Goal: Task Accomplishment & Management: Manage account settings

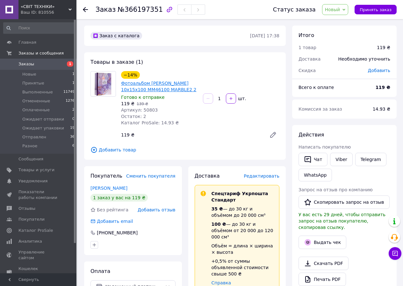
click at [153, 87] on link "Фотоальбом [PERSON_NAME] 10x15x100 MM46100 MARBLE2 2" at bounding box center [158, 86] width 75 height 11
click at [33, 170] on span "Товары и услуги" at bounding box center [36, 170] width 36 height 6
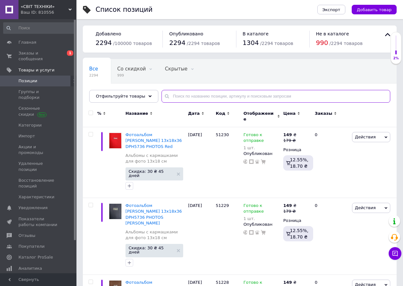
click at [185, 97] on input "text" at bounding box center [276, 96] width 229 height 13
paste input "50803"
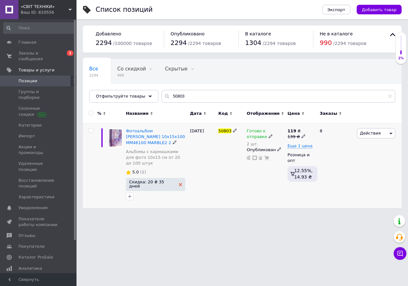
click at [179, 183] on use at bounding box center [180, 184] width 3 height 3
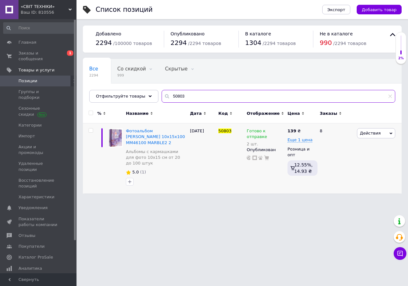
click at [172, 97] on input "50803" at bounding box center [279, 96] width 234 height 13
paste input "986"
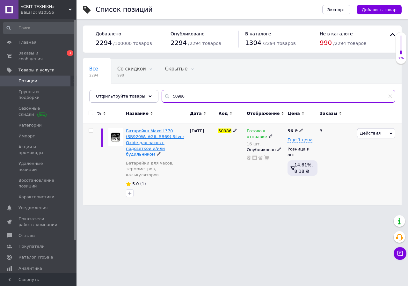
type input "50986"
click at [162, 136] on span "Батарейка Maxell 370 (SR920W, AG6, SR69) Silver Oxide для часов с подсветкой и/…" at bounding box center [155, 143] width 58 height 28
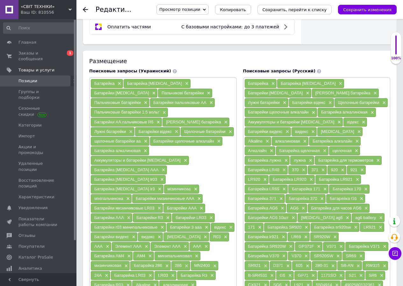
scroll to position [415, 0]
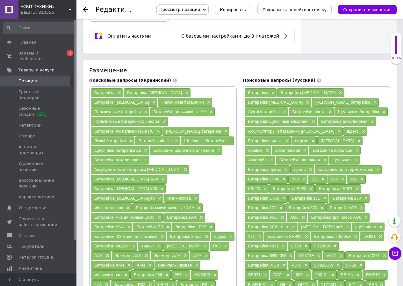
click at [230, 138] on span "×" at bounding box center [229, 140] width 5 height 5
click at [223, 129] on span "×" at bounding box center [225, 131] width 5 height 5
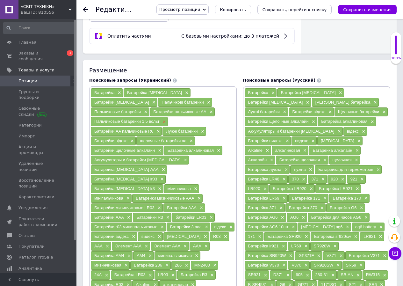
click at [166, 119] on span "×" at bounding box center [163, 121] width 5 height 5
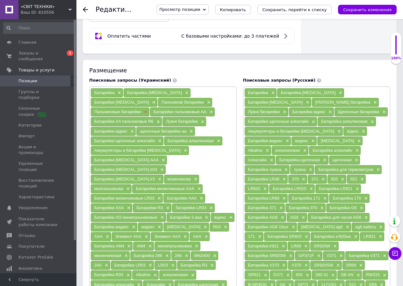
click at [148, 109] on span "×" at bounding box center [145, 111] width 5 height 5
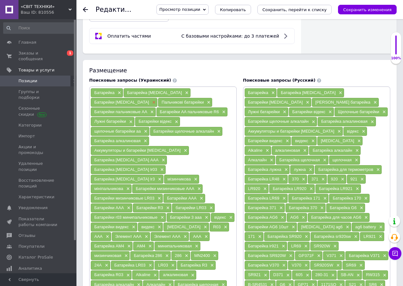
click at [156, 100] on span "×" at bounding box center [153, 102] width 5 height 5
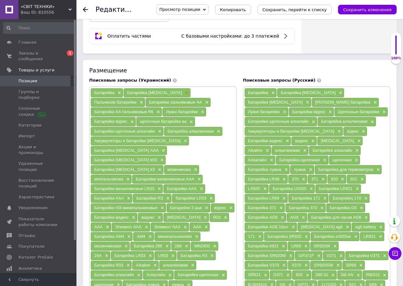
click at [184, 92] on span "×" at bounding box center [186, 92] width 5 height 5
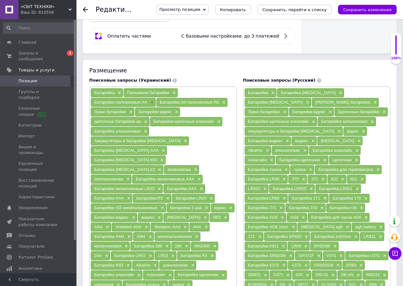
click at [152, 102] on span "×" at bounding box center [151, 102] width 5 height 5
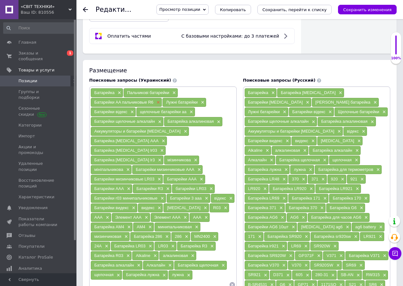
click at [159, 102] on span "×" at bounding box center [157, 102] width 5 height 5
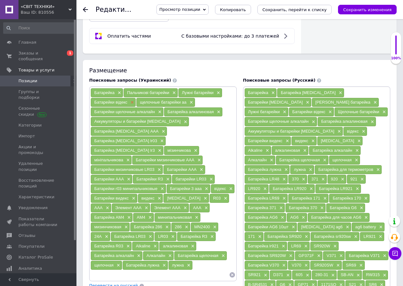
click at [131, 102] on span "×" at bounding box center [131, 102] width 5 height 5
click at [146, 102] on span "×" at bounding box center [145, 102] width 5 height 5
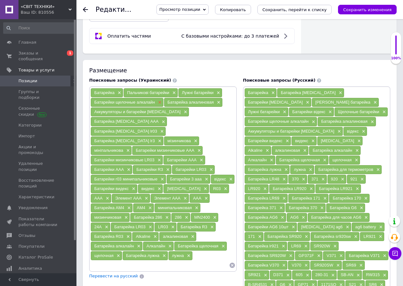
click at [159, 103] on span "×" at bounding box center [159, 102] width 5 height 5
click at [146, 102] on span "×" at bounding box center [144, 102] width 5 height 5
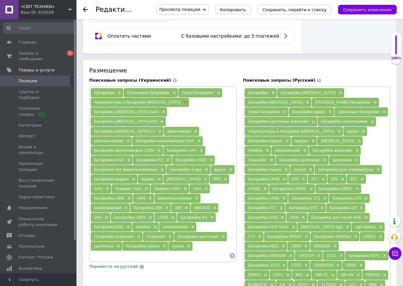
click at [182, 103] on span "×" at bounding box center [184, 102] width 5 height 5
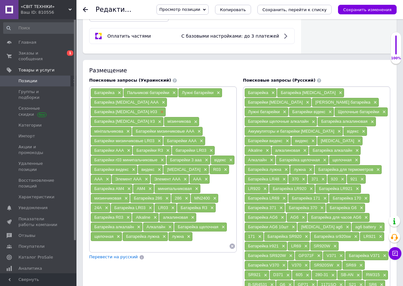
click at [164, 109] on span "×" at bounding box center [161, 111] width 5 height 5
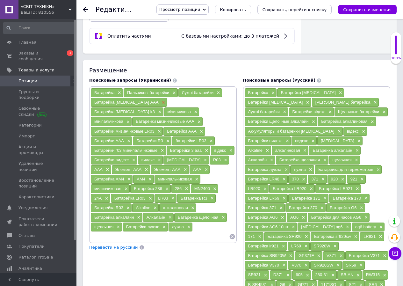
click at [160, 102] on span "×" at bounding box center [162, 102] width 5 height 5
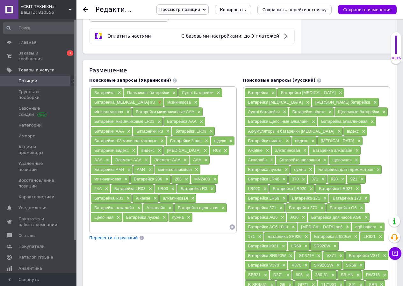
click at [137, 102] on div "Батарейка [MEDICAL_DATA] lr3 ×" at bounding box center [127, 102] width 73 height 9
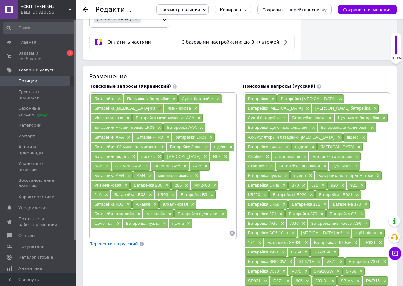
click at [157, 106] on span "×" at bounding box center [159, 108] width 5 height 5
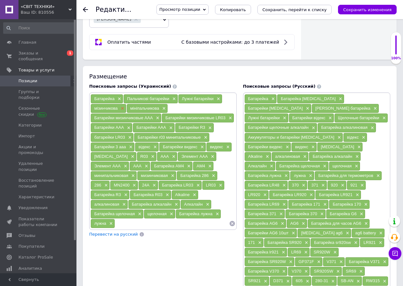
click at [123, 106] on span "×" at bounding box center [121, 108] width 5 height 5
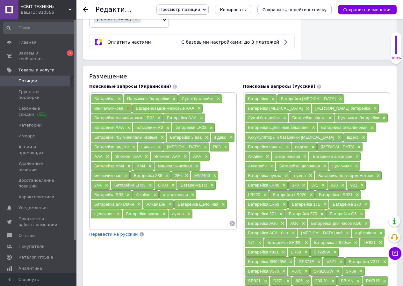
click at [126, 106] on span "×" at bounding box center [127, 108] width 5 height 5
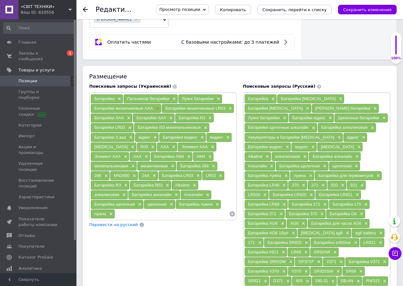
click at [157, 106] on span "×" at bounding box center [157, 108] width 5 height 5
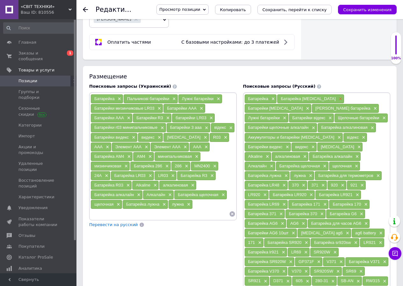
click at [338, 96] on span "×" at bounding box center [340, 98] width 5 height 5
click at [337, 96] on span "×" at bounding box center [339, 98] width 5 height 5
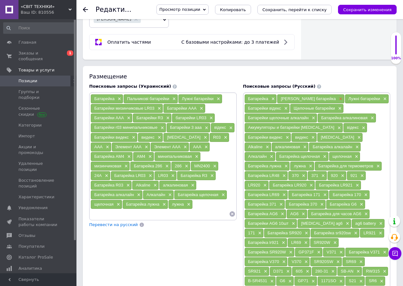
click at [338, 96] on span "×" at bounding box center [340, 98] width 5 height 5
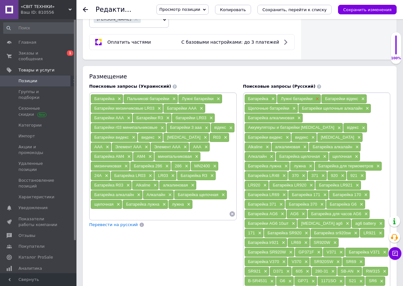
click at [316, 96] on span "×" at bounding box center [316, 98] width 5 height 5
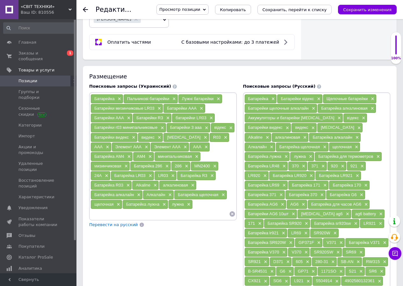
click at [316, 96] on span "×" at bounding box center [318, 98] width 5 height 5
click at [327, 96] on span "×" at bounding box center [326, 98] width 5 height 5
click at [346, 96] on span "×" at bounding box center [345, 98] width 5 height 5
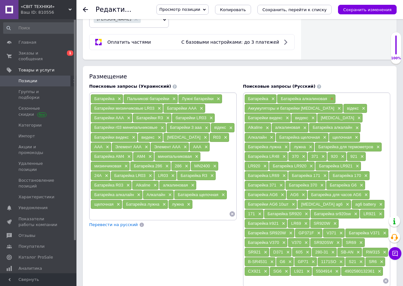
click at [331, 96] on span "×" at bounding box center [331, 98] width 5 height 5
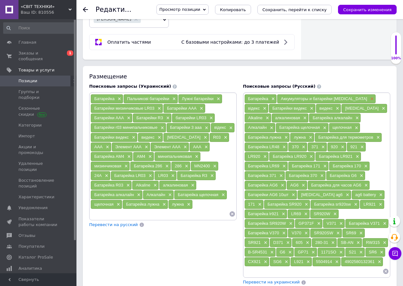
click at [369, 96] on span "×" at bounding box center [371, 98] width 5 height 5
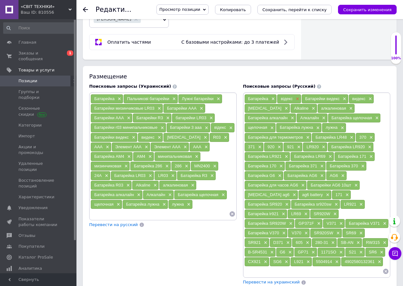
click at [298, 96] on span "×" at bounding box center [296, 98] width 5 height 5
click at [321, 96] on span "×" at bounding box center [319, 98] width 5 height 5
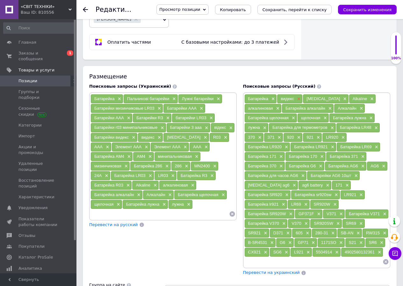
click at [299, 96] on span "×" at bounding box center [298, 98] width 5 height 5
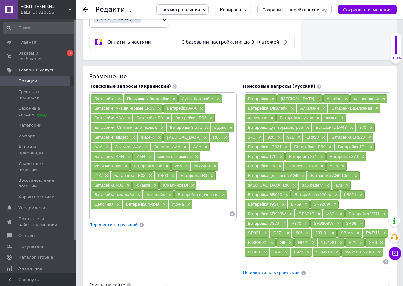
click at [316, 96] on span "×" at bounding box center [318, 98] width 5 height 5
click at [301, 96] on span "×" at bounding box center [299, 98] width 5 height 5
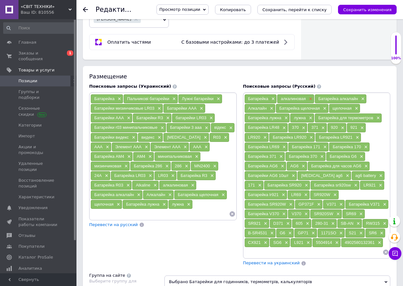
click at [310, 96] on span "×" at bounding box center [310, 98] width 5 height 5
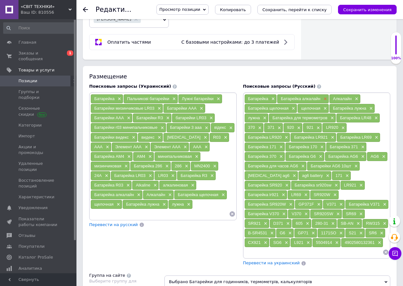
click at [324, 96] on span "×" at bounding box center [324, 98] width 5 height 5
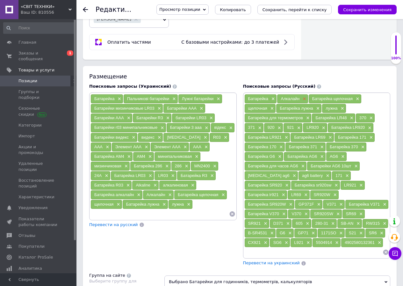
click at [305, 96] on span "×" at bounding box center [303, 98] width 5 height 5
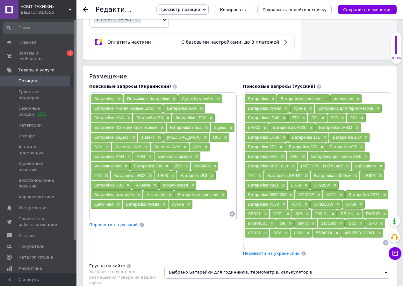
click at [327, 96] on span "×" at bounding box center [325, 98] width 5 height 5
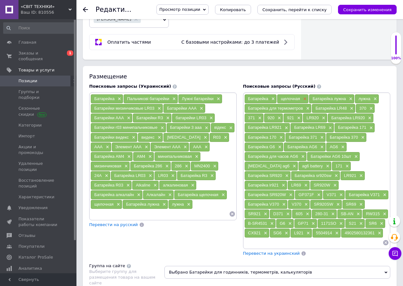
click at [305, 96] on span "×" at bounding box center [304, 98] width 5 height 5
click at [319, 96] on span "×" at bounding box center [318, 98] width 5 height 5
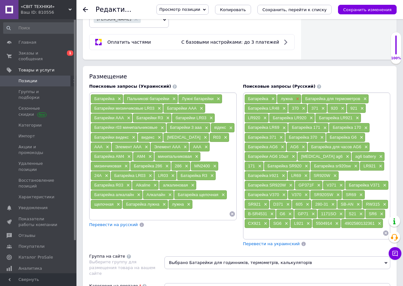
click at [297, 96] on span "×" at bounding box center [297, 98] width 5 height 5
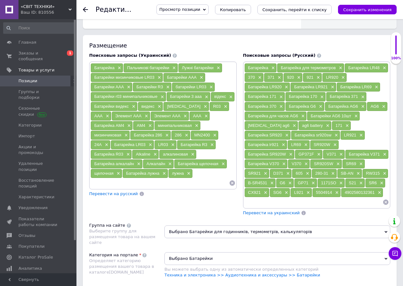
scroll to position [446, 0]
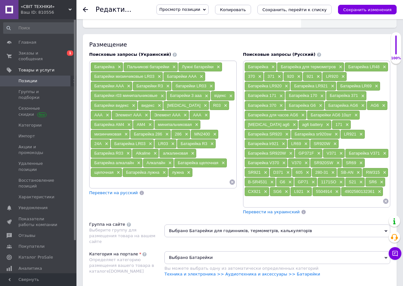
click at [270, 209] on span "Перевести на украинский" at bounding box center [271, 211] width 57 height 5
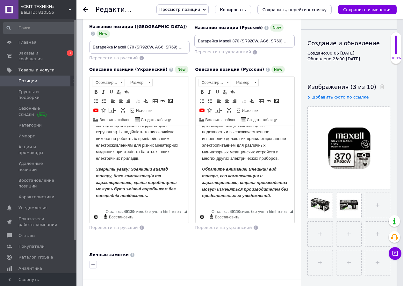
scroll to position [0, 0]
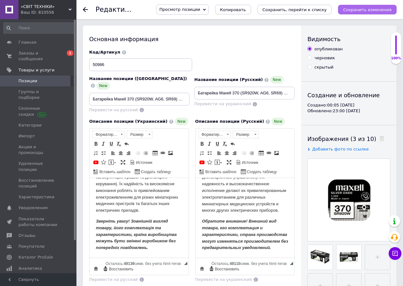
click at [360, 9] on icon "Сохранить изменения" at bounding box center [367, 9] width 48 height 5
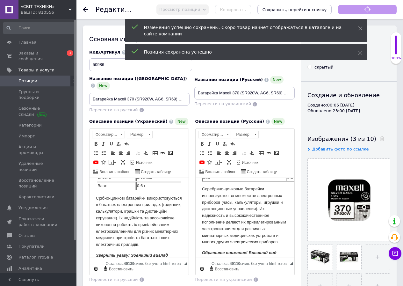
scroll to position [109, 0]
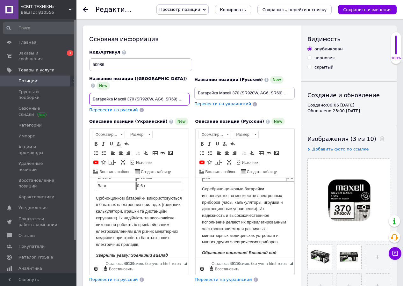
click at [118, 93] on input "Батарейка Maxell 370 (SR920W, AG6, SR69) Silver Oxide для годинника з підсвічув…" at bounding box center [139, 99] width 100 height 13
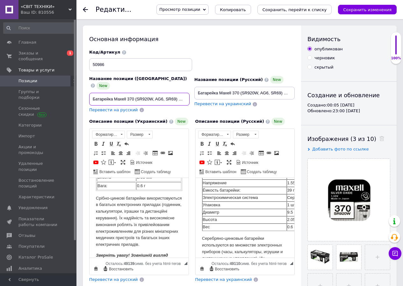
scroll to position [0, 0]
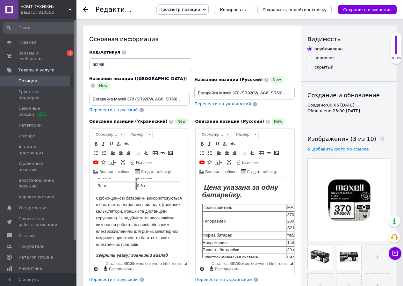
click at [217, 209] on td "Производитель" at bounding box center [244, 207] width 84 height 7
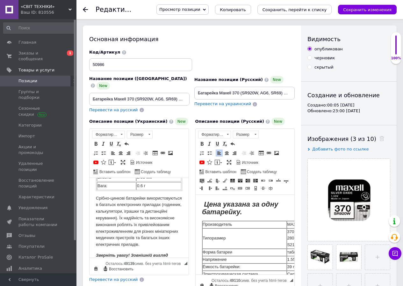
click at [219, 223] on td "Производитель" at bounding box center [244, 224] width 84 height 7
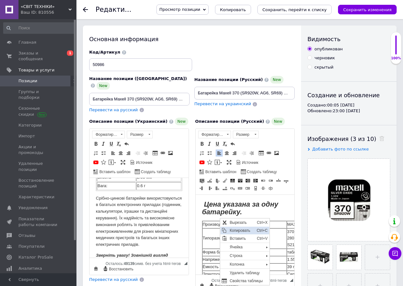
click at [231, 230] on span "Копировать" at bounding box center [241, 230] width 27 height 8
copy td "Производитель"
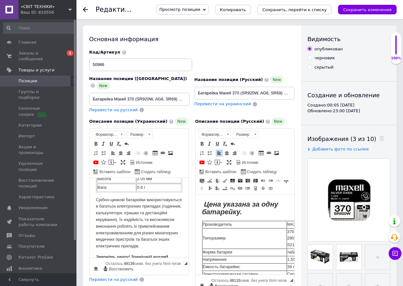
scroll to position [39, 0]
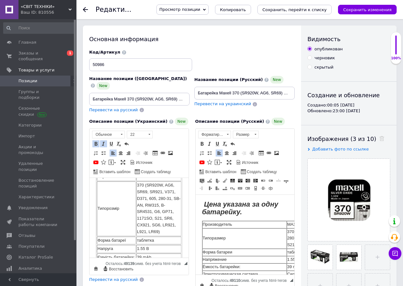
click at [140, 253] on td "39 mAh" at bounding box center [158, 257] width 45 height 8
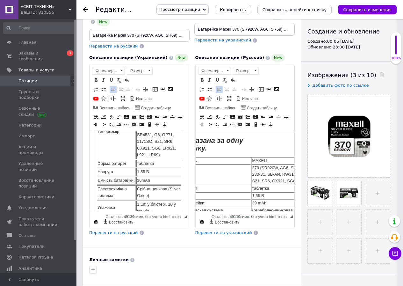
scroll to position [71, 0]
drag, startPoint x: 140, startPoint y: 174, endPoint x: 146, endPoint y: 179, distance: 8.6
click at [140, 175] on td "36 mAh" at bounding box center [158, 179] width 45 height 8
click at [160, 193] on td "Срібно-цинкова (Silver Oxide)" at bounding box center [158, 190] width 45 height 15
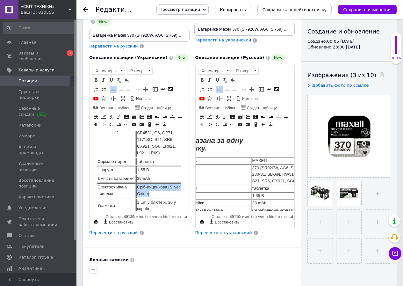
drag, startPoint x: 161, startPoint y: 194, endPoint x: 137, endPoint y: 187, distance: 25.3
click at [137, 187] on td "Срібно-цинкова (Silver Oxide)" at bounding box center [158, 190] width 45 height 15
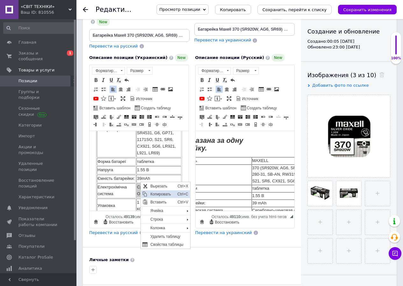
click at [156, 194] on span "Копировать" at bounding box center [162, 194] width 27 height 8
copy td "Срібно-цинкова (Silver Oxide)"
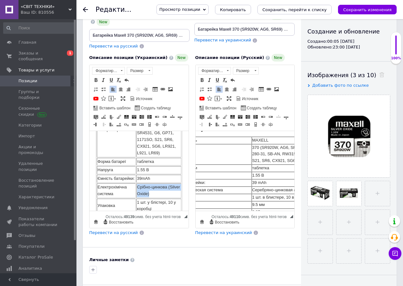
scroll to position [32, 35]
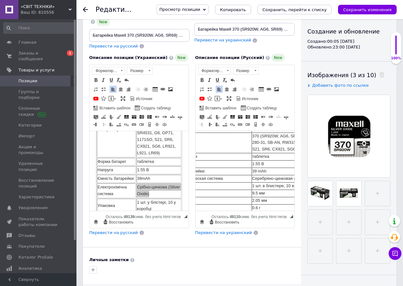
click at [258, 179] on td "Серебряно-цинковая (Silver Oxide)" at bounding box center [305, 178] width 106 height 7
click at [264, 180] on td "Серебряно-цинковая (Silver Oxide)" at bounding box center [305, 178] width 106 height 7
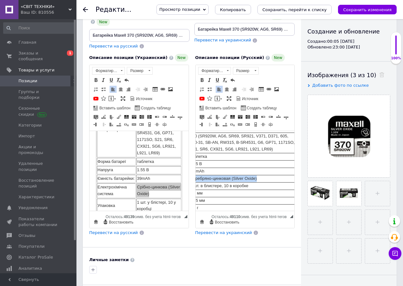
scroll to position [32, 103]
drag, startPoint x: 253, startPoint y: 179, endPoint x: 249, endPoint y: 177, distance: 4.3
click at [256, 176] on td "Серебряно-цинковая (Silver Oxide)" at bounding box center [242, 178] width 106 height 7
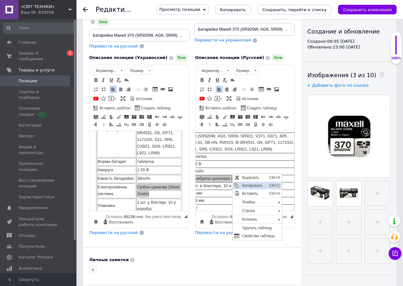
drag, startPoint x: 243, startPoint y: 184, endPoint x: 236, endPoint y: 209, distance: 25.9
click at [243, 184] on span "Копировать" at bounding box center [253, 185] width 27 height 8
copy td "Серебряно-цинковая (Silver Oxide)"
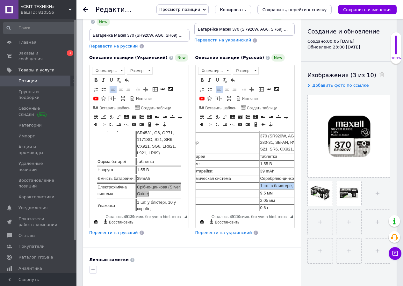
scroll to position [32, 15]
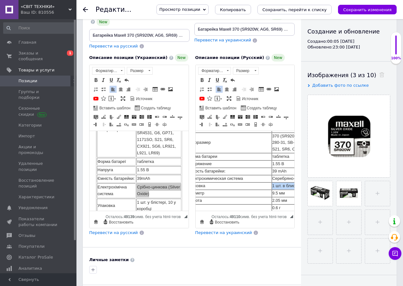
drag, startPoint x: 259, startPoint y: 187, endPoint x: 272, endPoint y: 186, distance: 13.8
click at [272, 186] on td "1 шт. в блистере, 10 в коробке" at bounding box center [325, 185] width 106 height 7
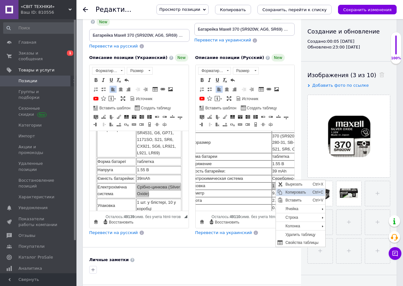
drag, startPoint x: 290, startPoint y: 193, endPoint x: 370, endPoint y: 247, distance: 96.4
click at [290, 193] on span "Копировать" at bounding box center [297, 192] width 27 height 8
copy td "1 шт. в блистере, 10 в коробке"
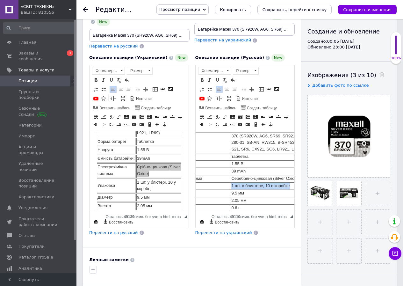
scroll to position [103, 0]
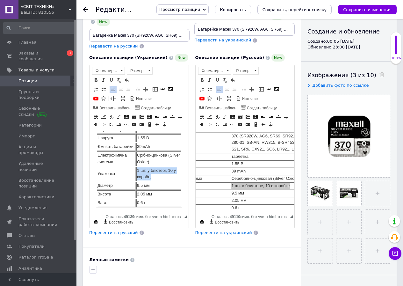
drag, startPoint x: 153, startPoint y: 178, endPoint x: 140, endPoint y: 172, distance: 14.3
click at [135, 170] on html "[PERSON_NAME] вказана за одну батарейку. Виробник MAXELL Типорозмір 370 (SR920W…" at bounding box center [139, 168] width 99 height 281
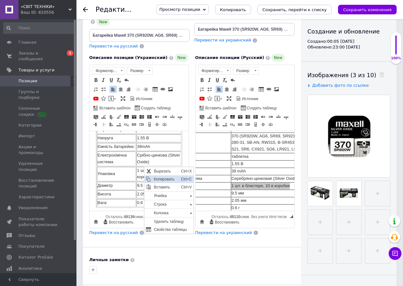
click at [162, 179] on span "Копировать" at bounding box center [165, 179] width 27 height 8
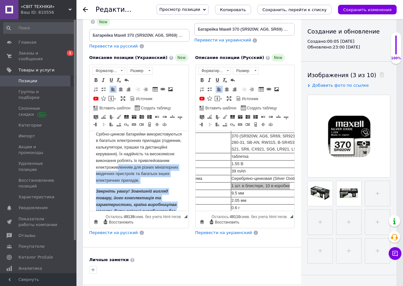
scroll to position [143, 0]
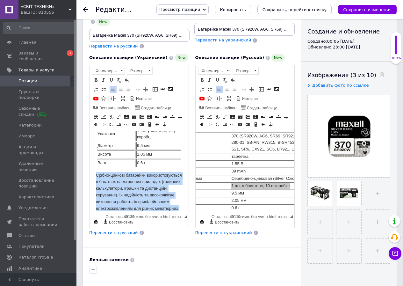
drag, startPoint x: 149, startPoint y: 201, endPoint x: 96, endPoint y: 177, distance: 58.1
click at [96, 177] on div "Виробник MAXELL Типорозмір 370 (SR920W, AG6, SR69, SR921, V371, D371, 605, 280-…" at bounding box center [139, 141] width 86 height 241
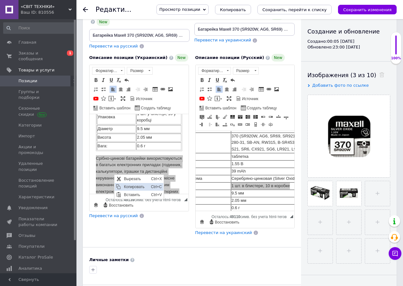
click at [129, 186] on span "Копировать" at bounding box center [135, 187] width 27 height 8
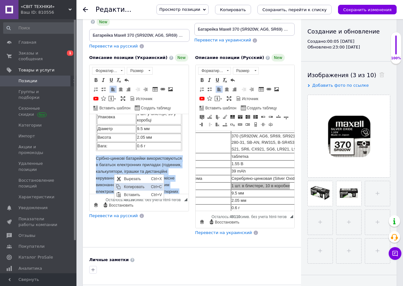
copy div "Срібно-цинкові батарейки використовуються в багатьох електронних приладах (годи…"
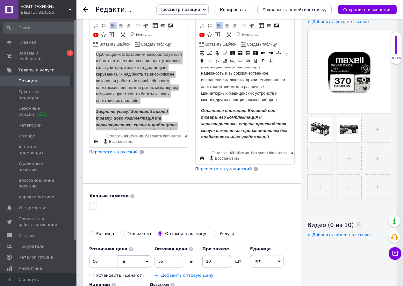
scroll to position [159, 1]
click at [268, 134] on em "Обратите внимание! Внешний вид товара, его комплектация и характеристики, стран…" at bounding box center [244, 123] width 86 height 31
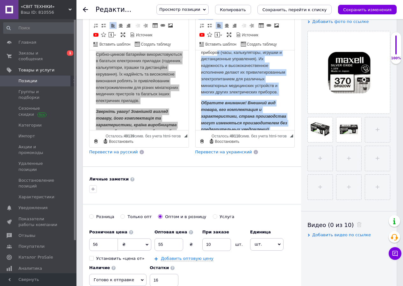
scroll to position [95, 1]
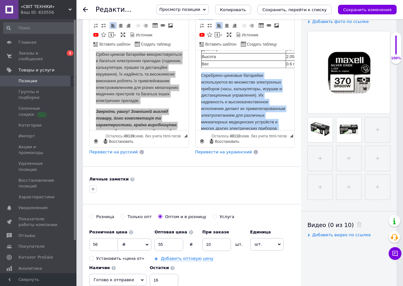
drag, startPoint x: 271, startPoint y: 117, endPoint x: 202, endPoint y: 77, distance: 80.7
click at [202, 77] on body "Цена указана за одну батарейку. Производитель MAXELL Типоразмер 370 (SR920W, AG…" at bounding box center [244, 66] width 86 height 208
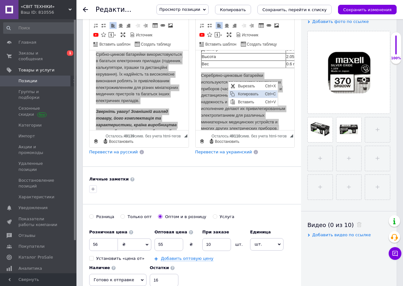
click at [248, 92] on span "Копировать" at bounding box center [249, 94] width 27 height 8
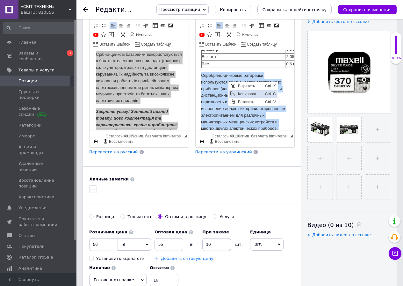
copy body "Серебряно-цинковые батарейки используются во множестве электронных приборов (ча…"
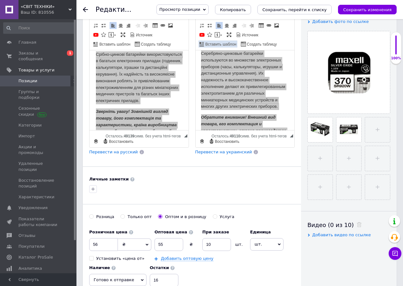
click at [356, 9] on icon "Сохранить изменения" at bounding box center [367, 9] width 48 height 5
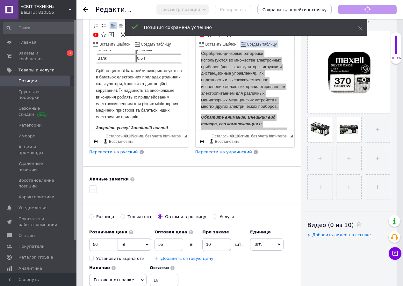
scroll to position [167, 0]
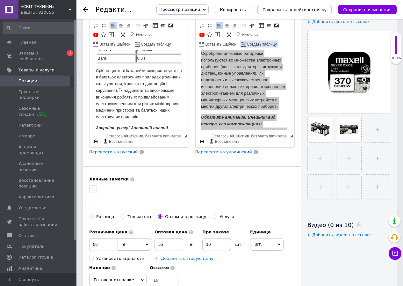
drag, startPoint x: 361, startPoint y: 11, endPoint x: 243, endPoint y: 35, distance: 120.6
click at [361, 11] on icon "Сохранить изменения" at bounding box center [367, 9] width 48 height 5
